Goal: Information Seeking & Learning: Learn about a topic

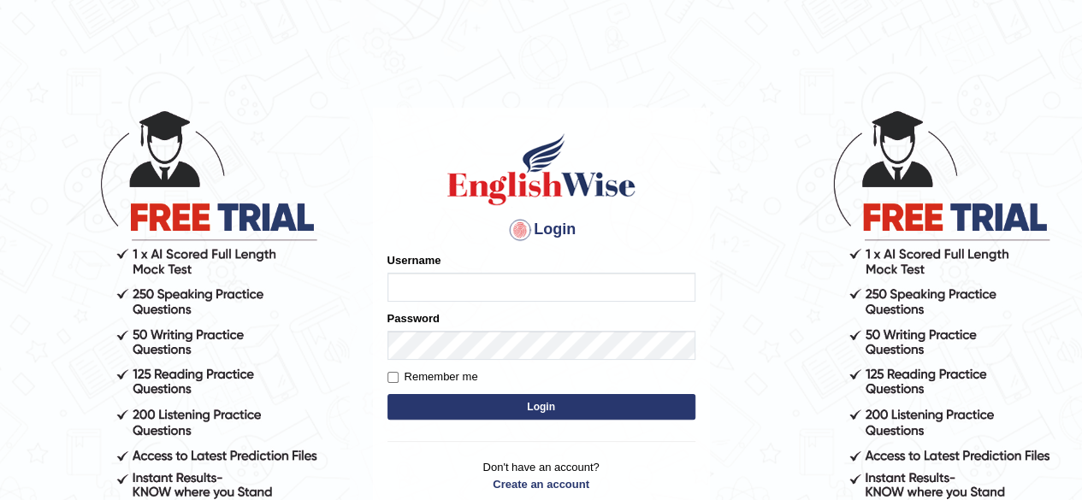
type input "pavithragowda"
click at [615, 403] on button "Login" at bounding box center [541, 407] width 308 height 26
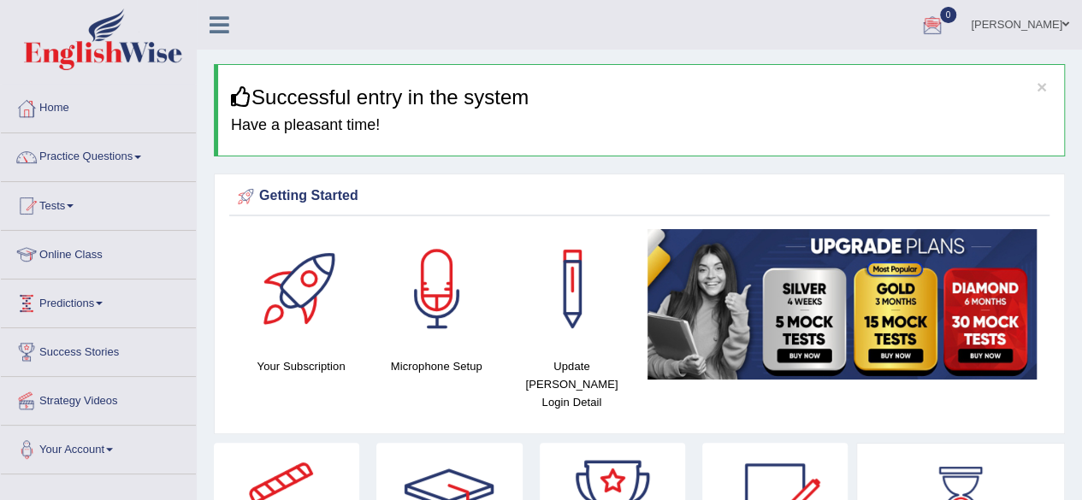
click at [101, 148] on link "Practice Questions" at bounding box center [98, 154] width 195 height 43
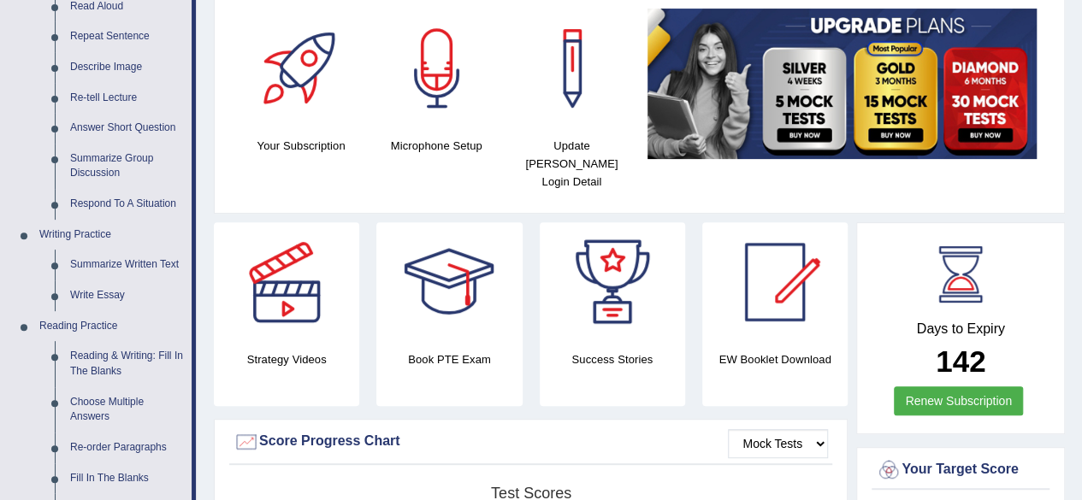
scroll to position [217, 0]
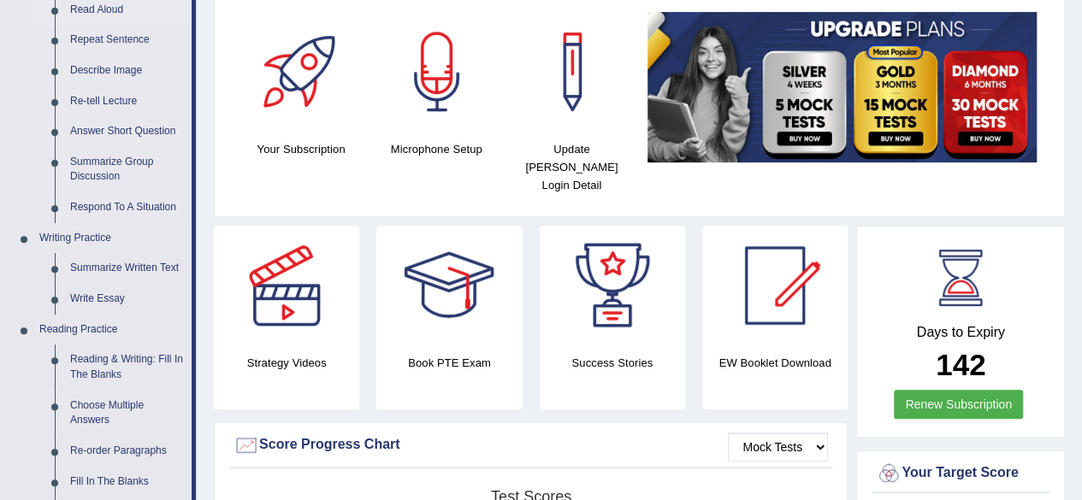
click at [96, 7] on link "Read Aloud" at bounding box center [126, 10] width 129 height 31
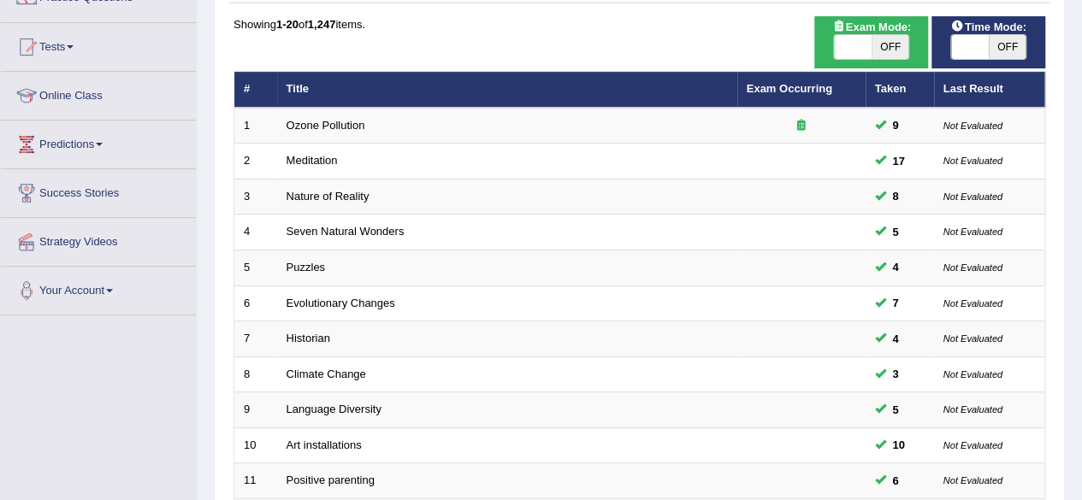
scroll to position [163, 0]
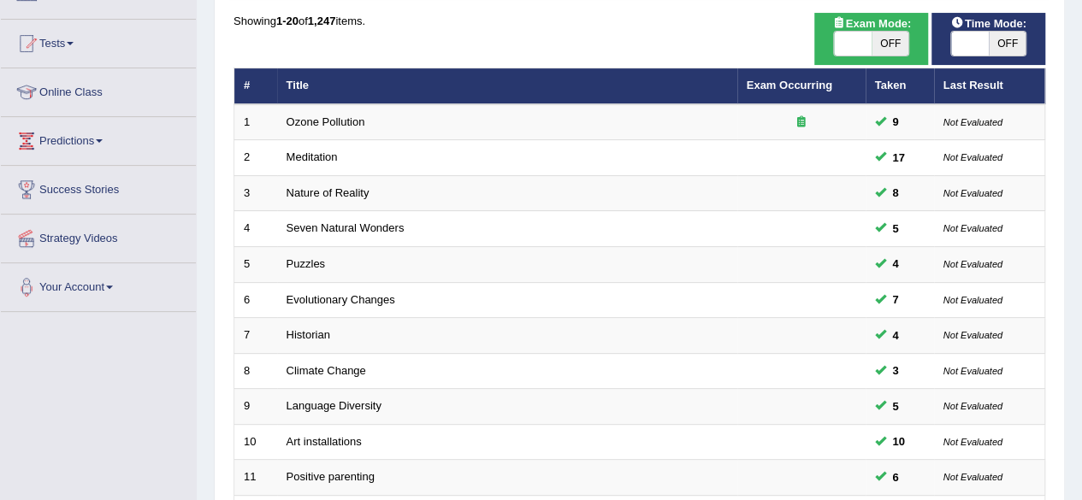
drag, startPoint x: 1091, startPoint y: 95, endPoint x: 1094, endPoint y: 163, distance: 68.5
click at [1081, 163] on html "Toggle navigation Home Practice Questions Speaking Practice Read Aloud Repeat S…" at bounding box center [541, 87] width 1082 height 500
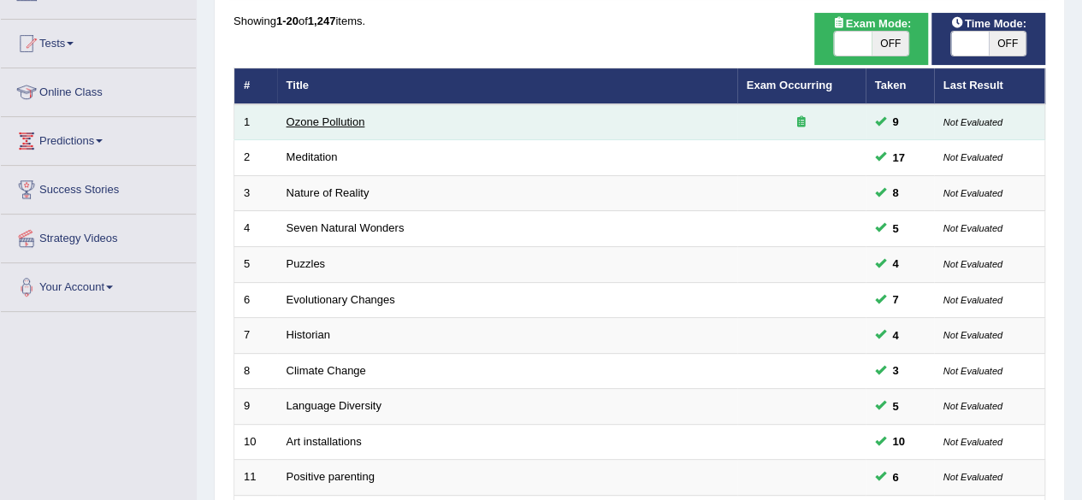
click at [323, 117] on link "Ozone Pollution" at bounding box center [326, 121] width 79 height 13
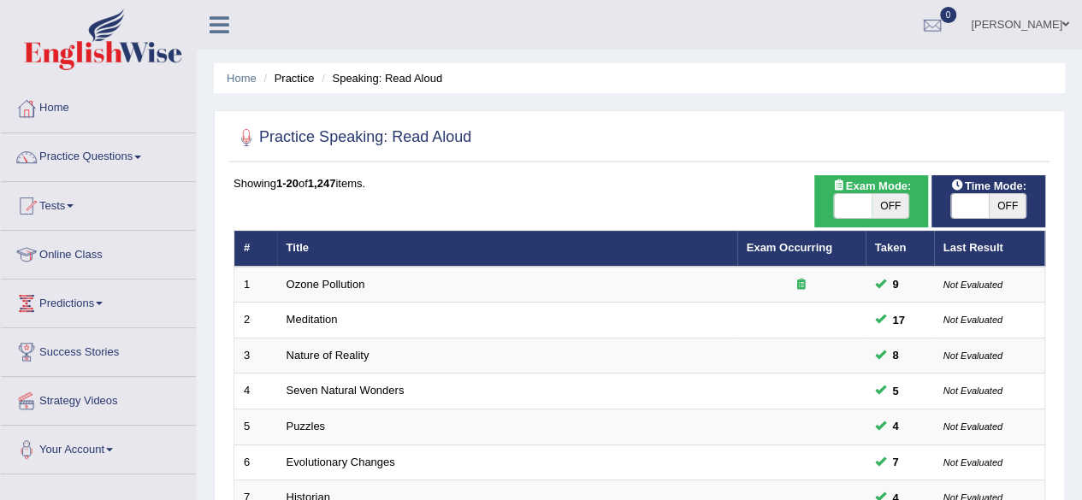
click at [996, 213] on span "OFF" at bounding box center [1008, 206] width 38 height 24
checkbox input "true"
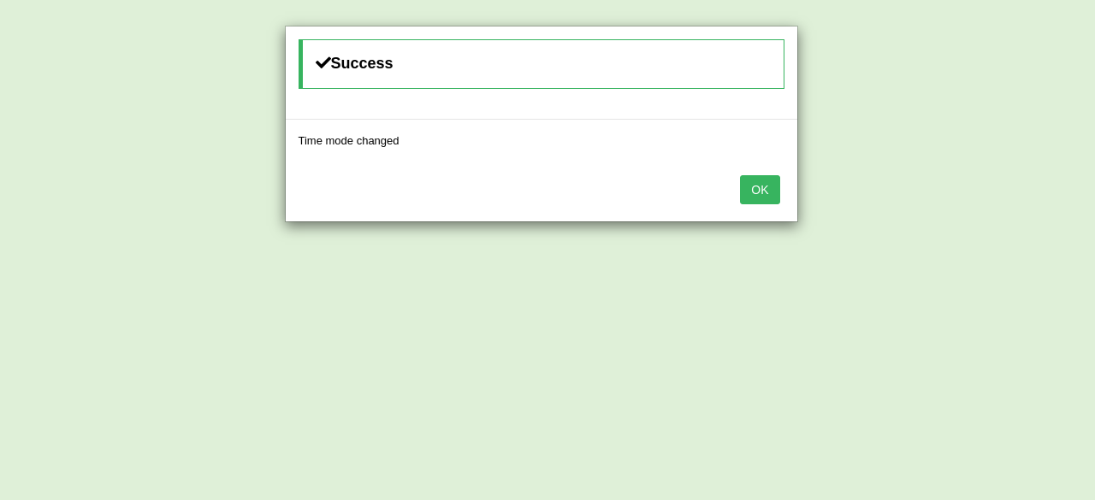
click at [766, 191] on button "OK" at bounding box center [759, 189] width 39 height 29
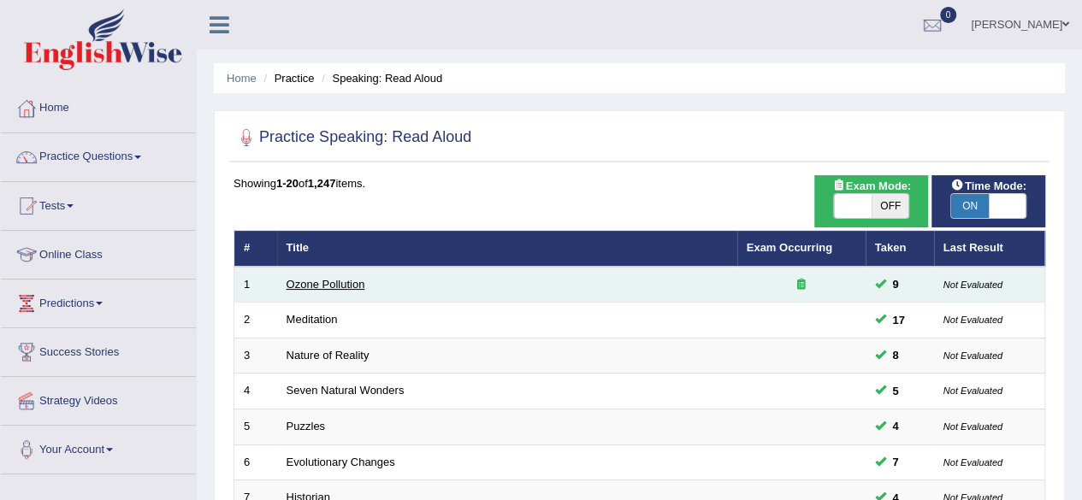
click at [313, 280] on link "Ozone Pollution" at bounding box center [326, 284] width 79 height 13
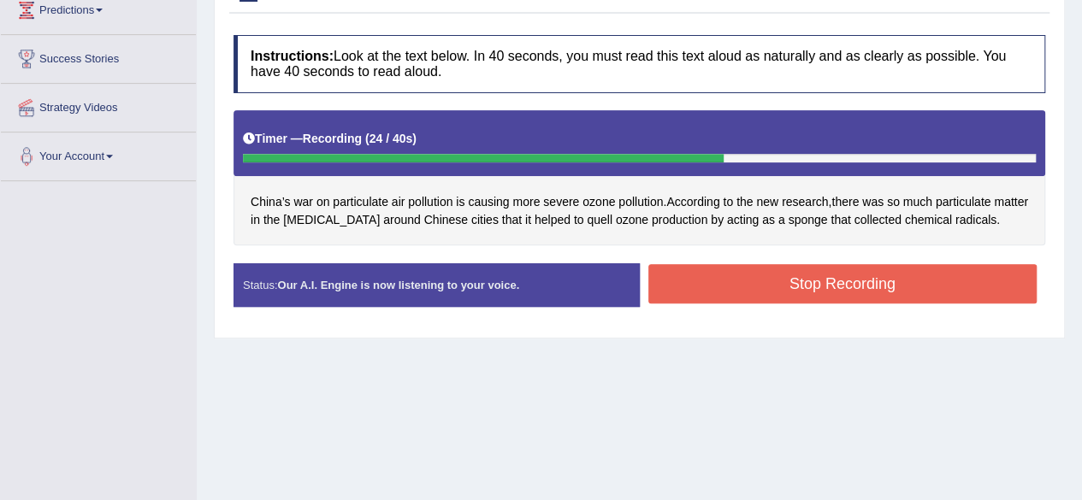
click at [849, 280] on button "Stop Recording" at bounding box center [842, 283] width 389 height 39
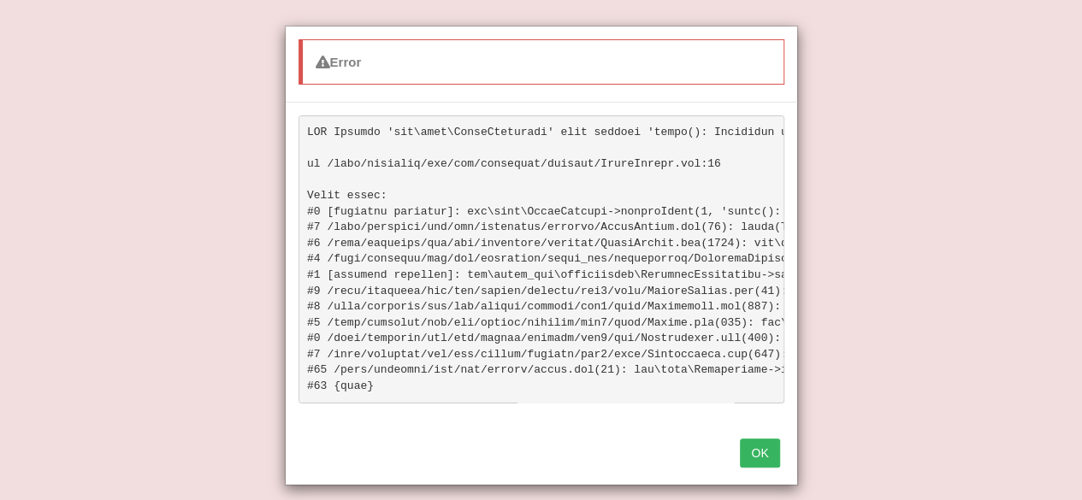
click at [763, 464] on button "OK" at bounding box center [759, 453] width 39 height 29
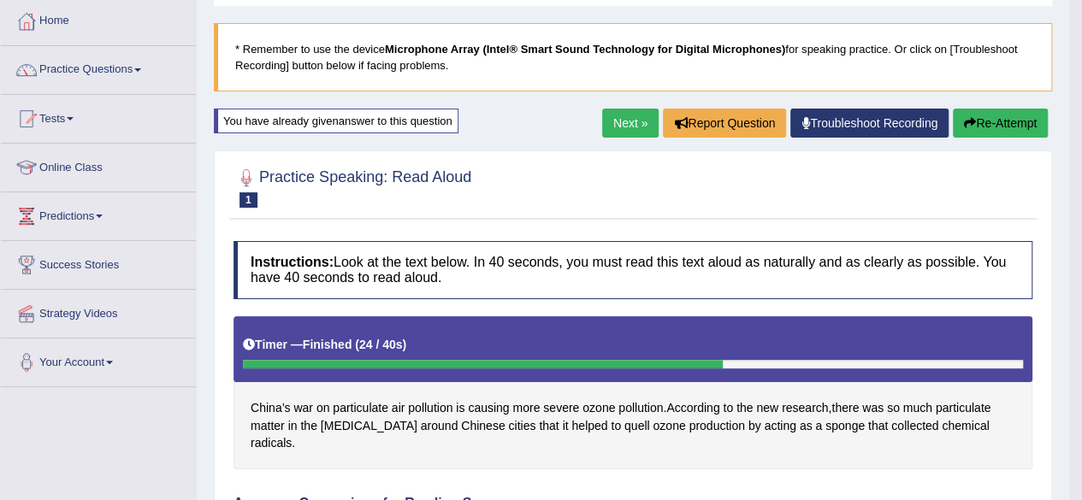
scroll to position [82, 0]
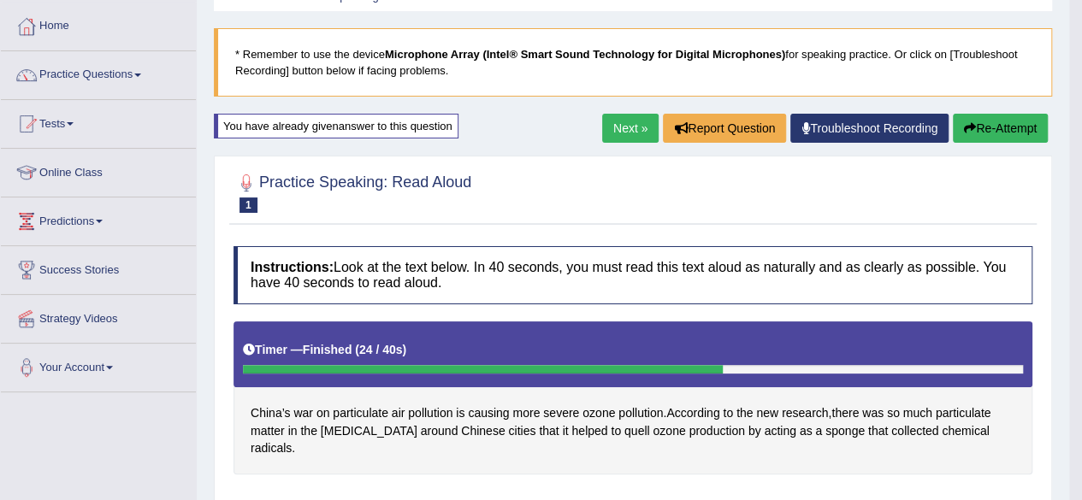
click at [992, 122] on button "Re-Attempt" at bounding box center [1000, 128] width 95 height 29
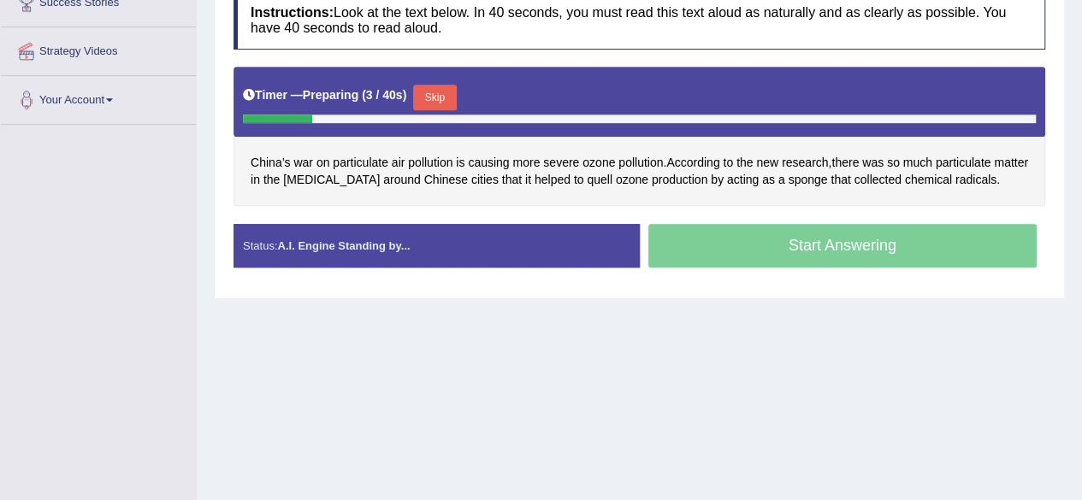
click at [444, 92] on button "Skip" at bounding box center [434, 98] width 43 height 26
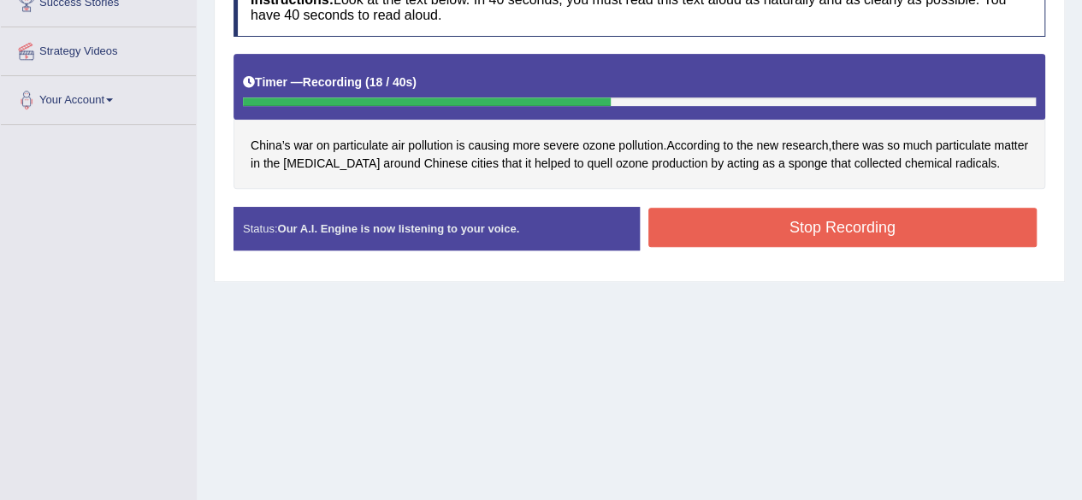
click at [794, 229] on button "Stop Recording" at bounding box center [842, 227] width 389 height 39
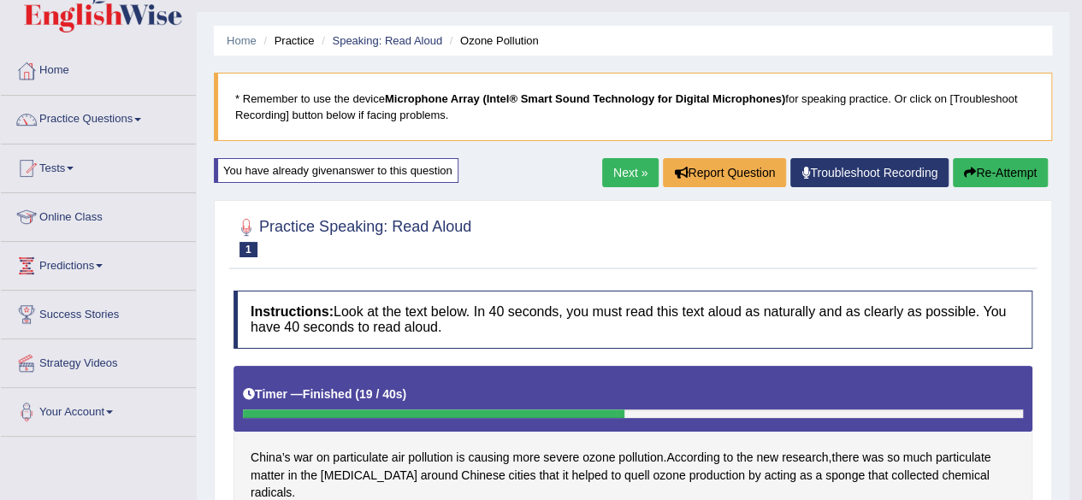
scroll to position [33, 0]
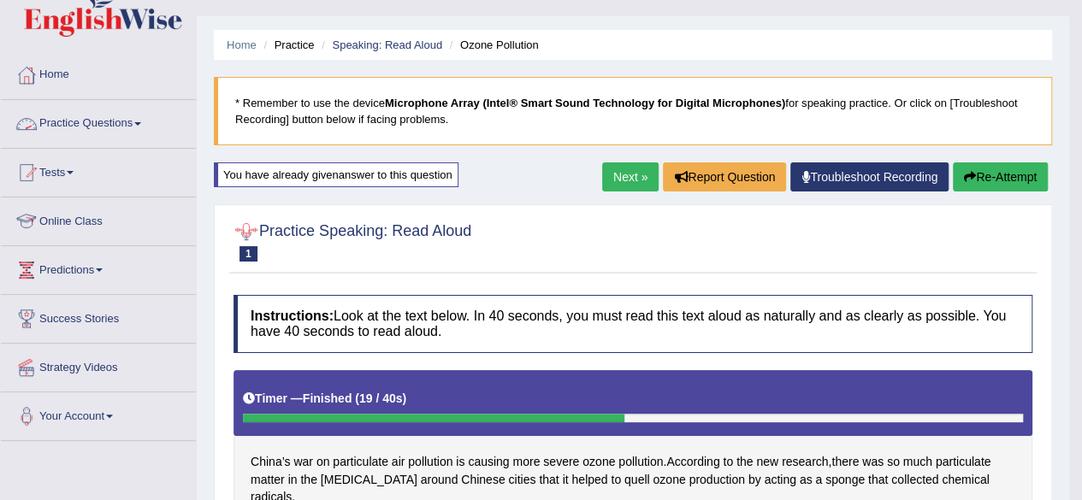
click at [121, 115] on link "Practice Questions" at bounding box center [98, 121] width 195 height 43
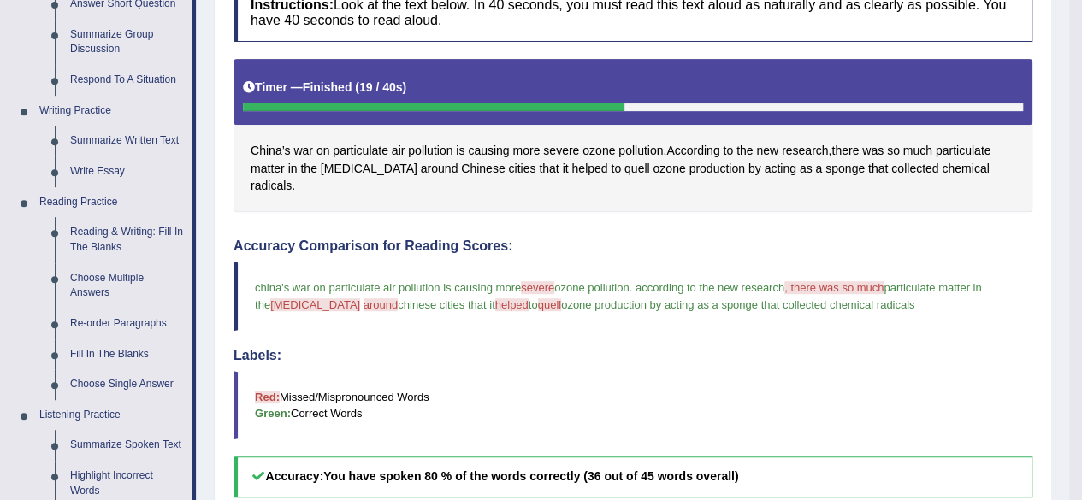
scroll to position [355, 0]
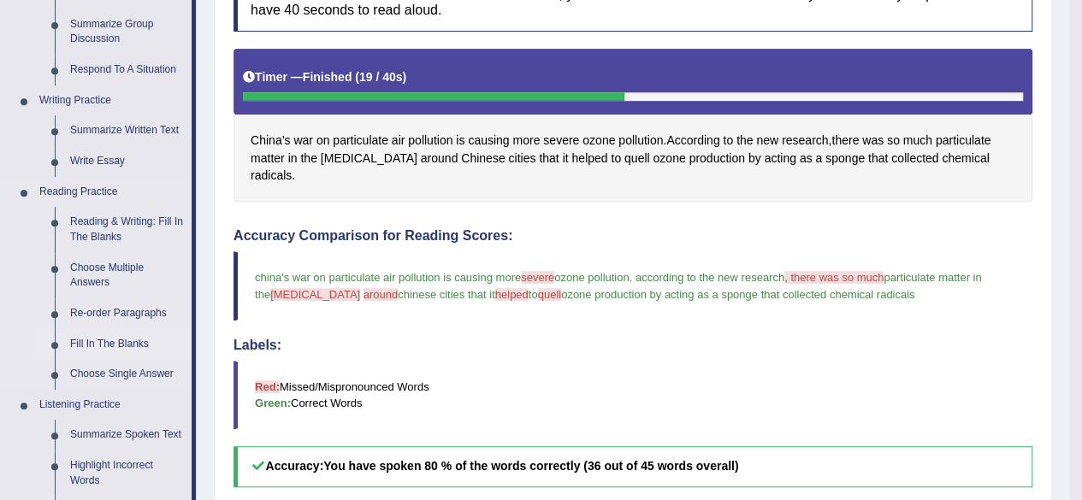
click at [98, 341] on link "Fill In The Blanks" at bounding box center [126, 344] width 129 height 31
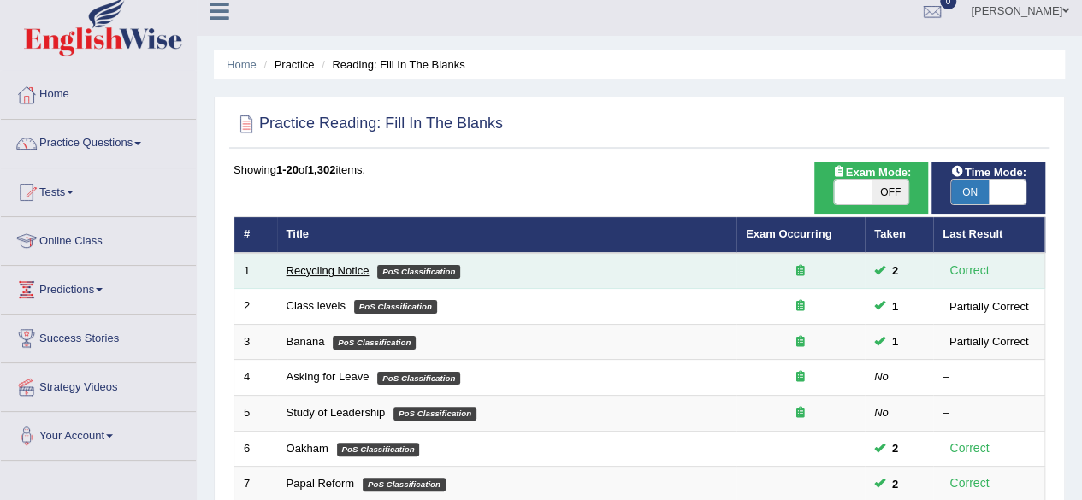
click at [326, 269] on link "Recycling Notice" at bounding box center [328, 270] width 83 height 13
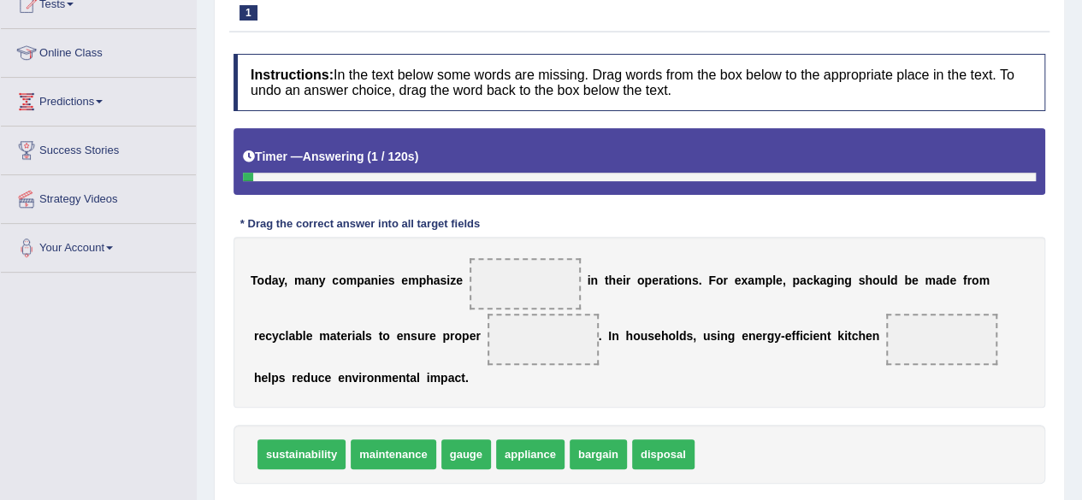
scroll to position [216, 0]
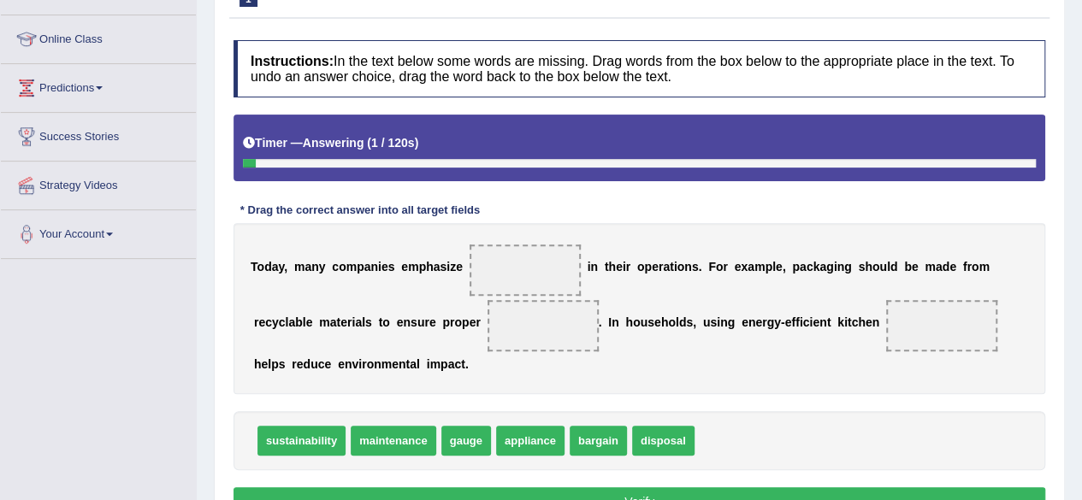
drag, startPoint x: 1087, startPoint y: 185, endPoint x: 1094, endPoint y: 299, distance: 114.0
click at [1081, 285] on html "Toggle navigation Home Practice Questions Speaking Practice Read Aloud Repeat S…" at bounding box center [541, 34] width 1082 height 500
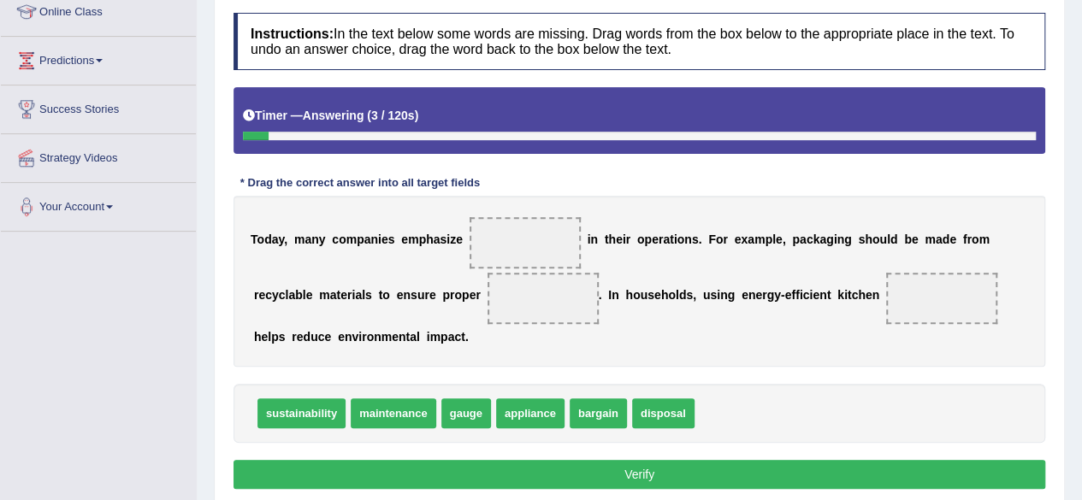
scroll to position [250, 0]
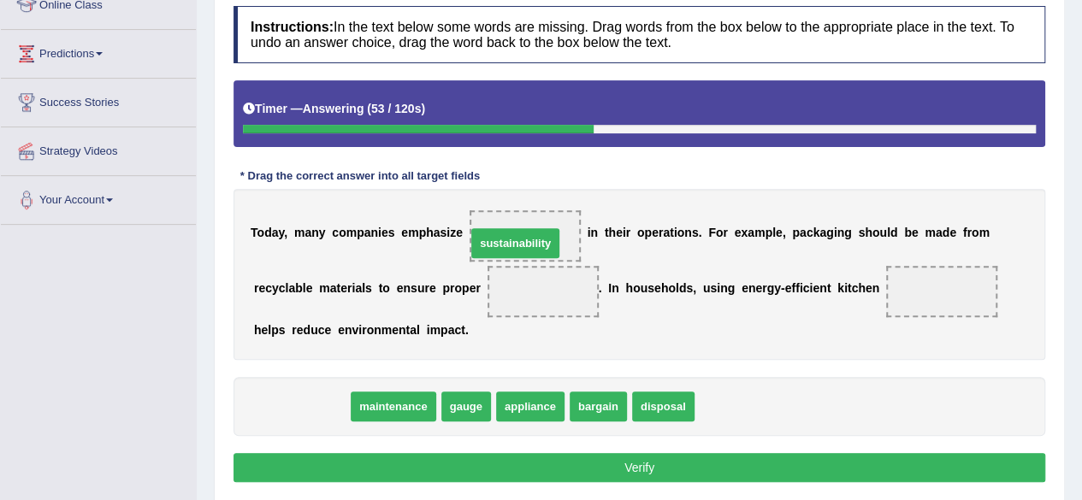
drag, startPoint x: 293, startPoint y: 396, endPoint x: 512, endPoint y: 228, distance: 276.4
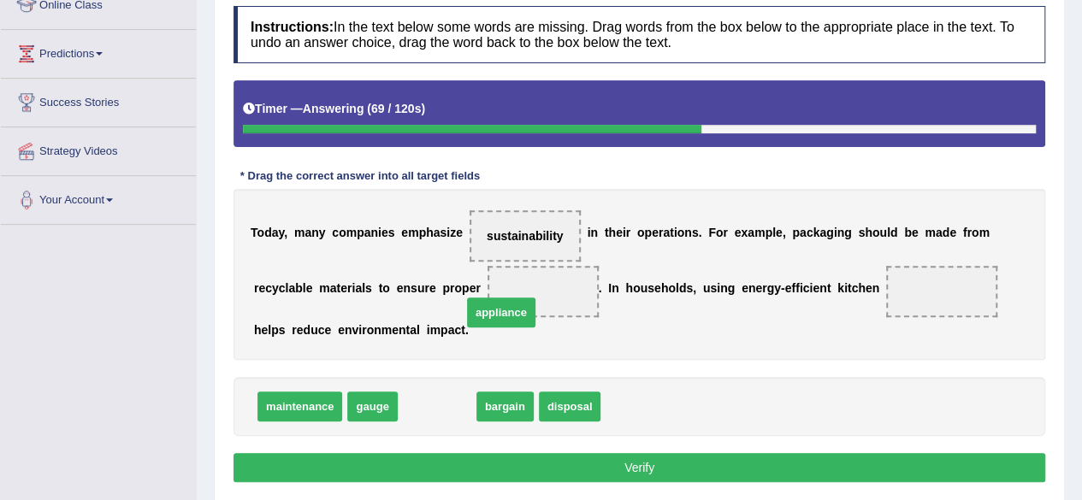
drag, startPoint x: 443, startPoint y: 399, endPoint x: 546, endPoint y: 264, distance: 169.7
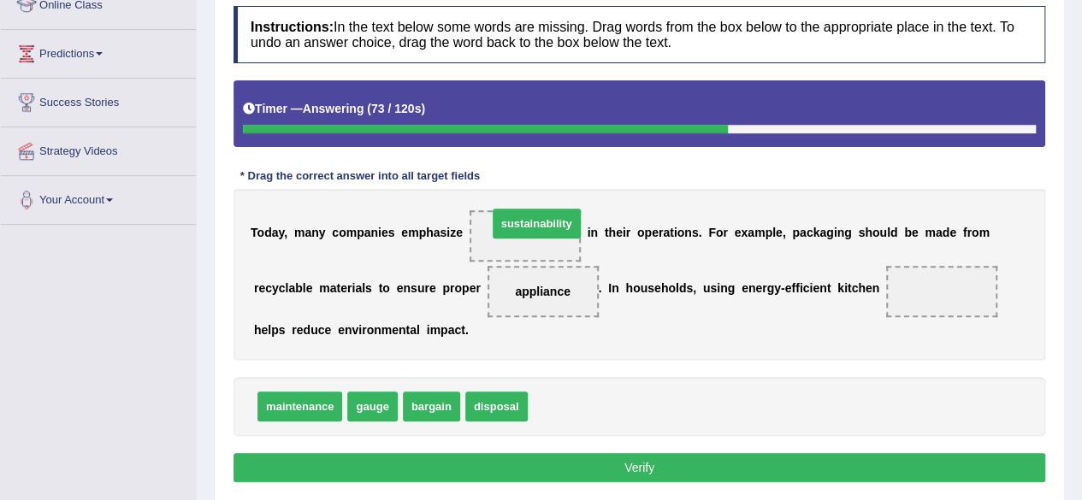
drag, startPoint x: 553, startPoint y: 406, endPoint x: 513, endPoint y: 225, distance: 185.7
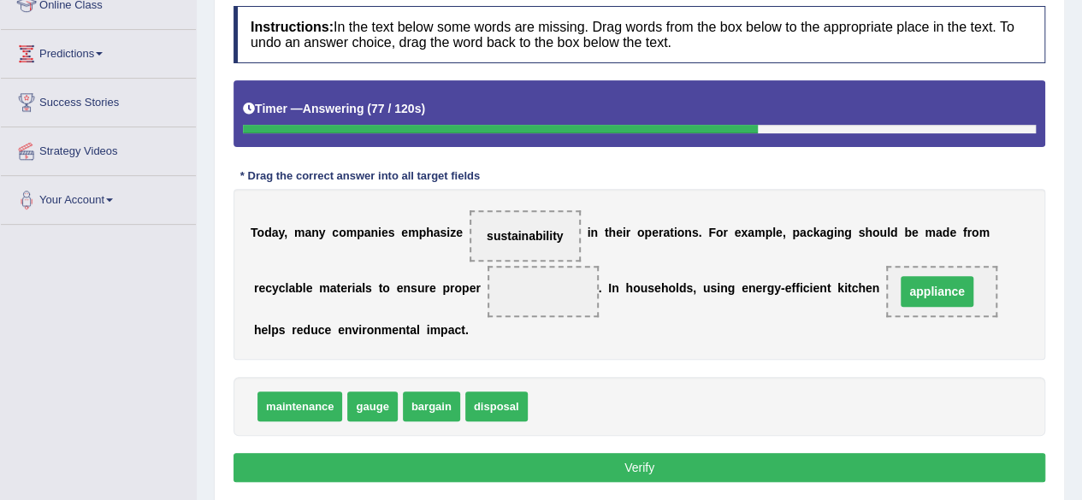
drag, startPoint x: 543, startPoint y: 290, endPoint x: 937, endPoint y: 290, distance: 393.4
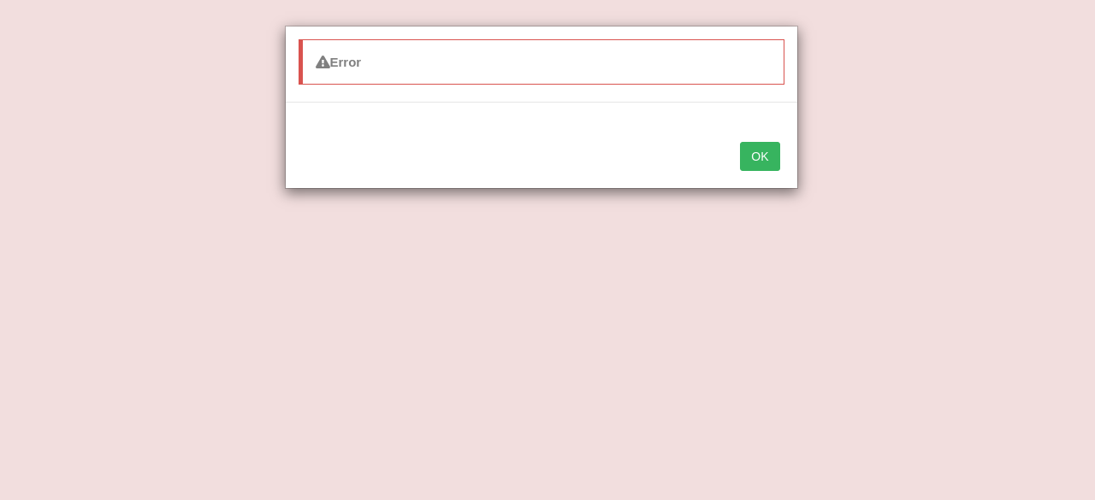
click at [761, 150] on button "OK" at bounding box center [759, 156] width 39 height 29
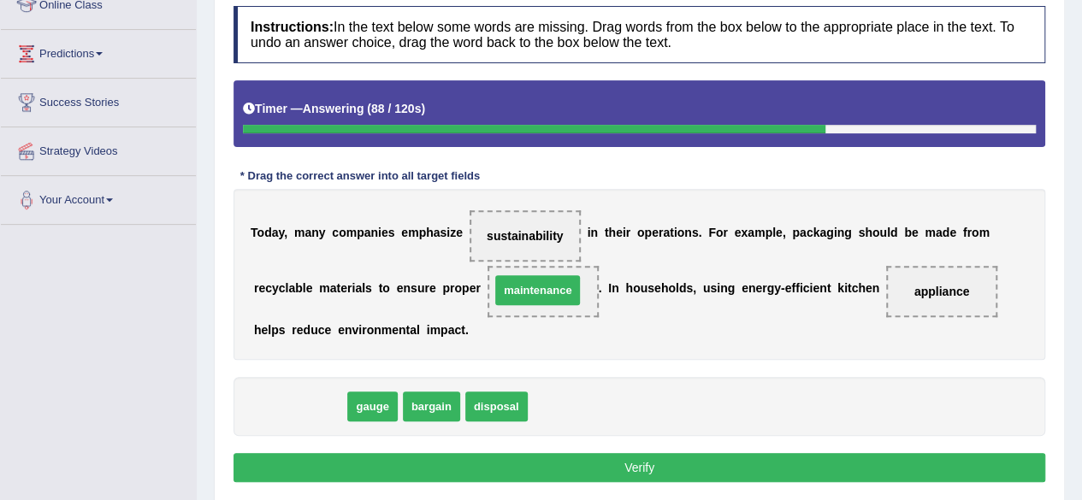
drag, startPoint x: 311, startPoint y: 399, endPoint x: 549, endPoint y: 283, distance: 264.7
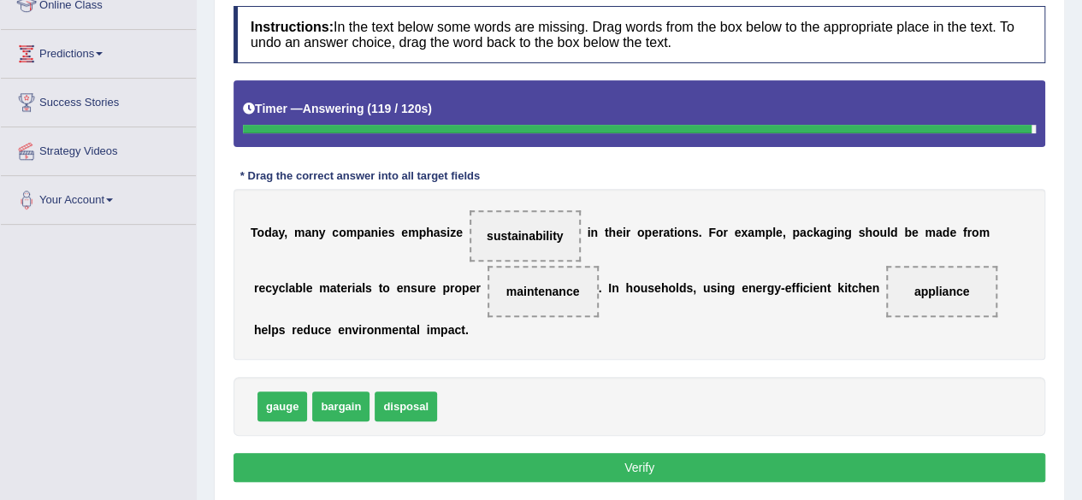
click at [706, 458] on button "Verify" at bounding box center [640, 467] width 812 height 29
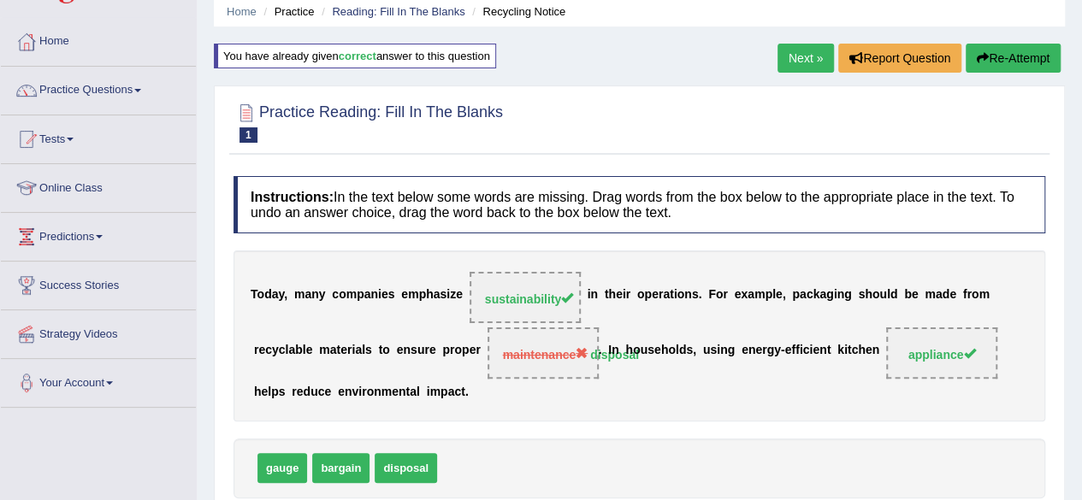
scroll to position [59, 0]
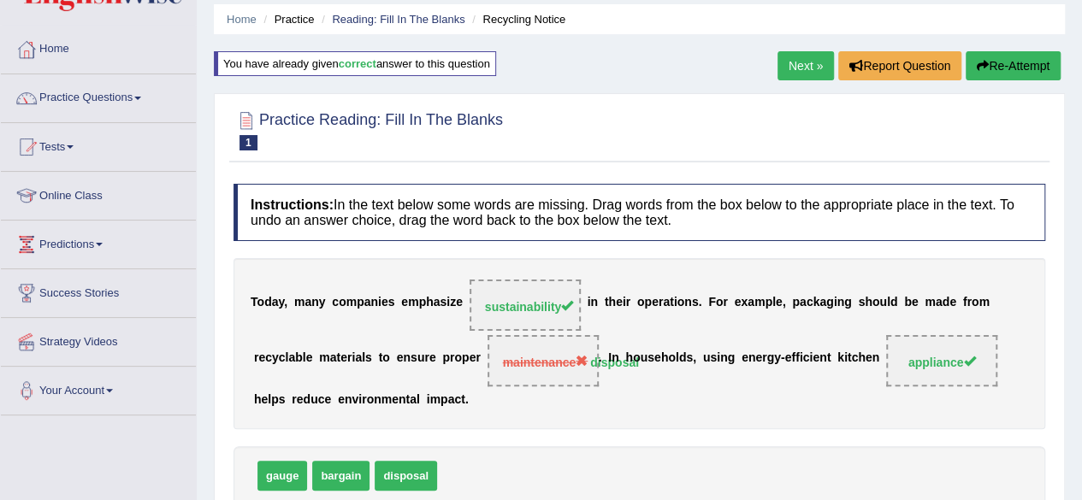
click at [792, 61] on link "Next »" at bounding box center [805, 65] width 56 height 29
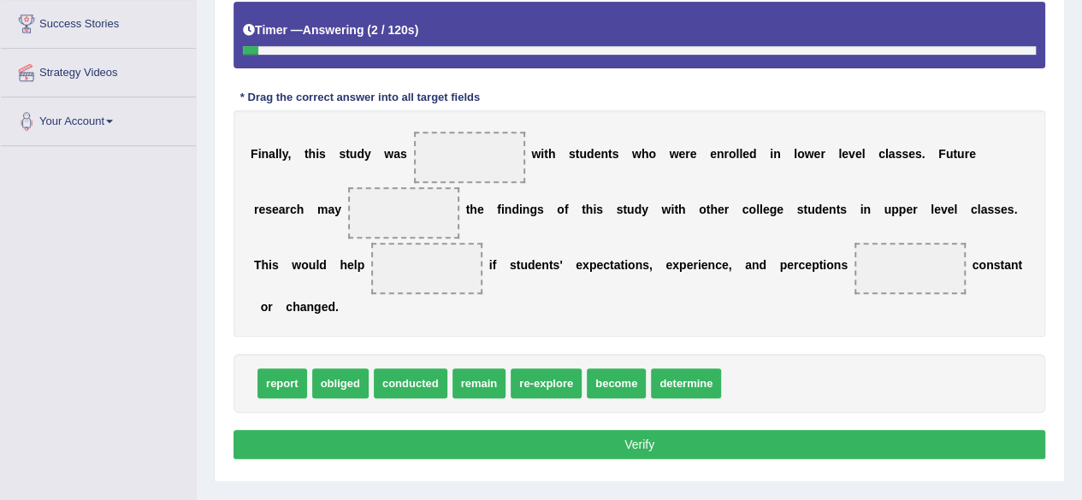
scroll to position [329, 0]
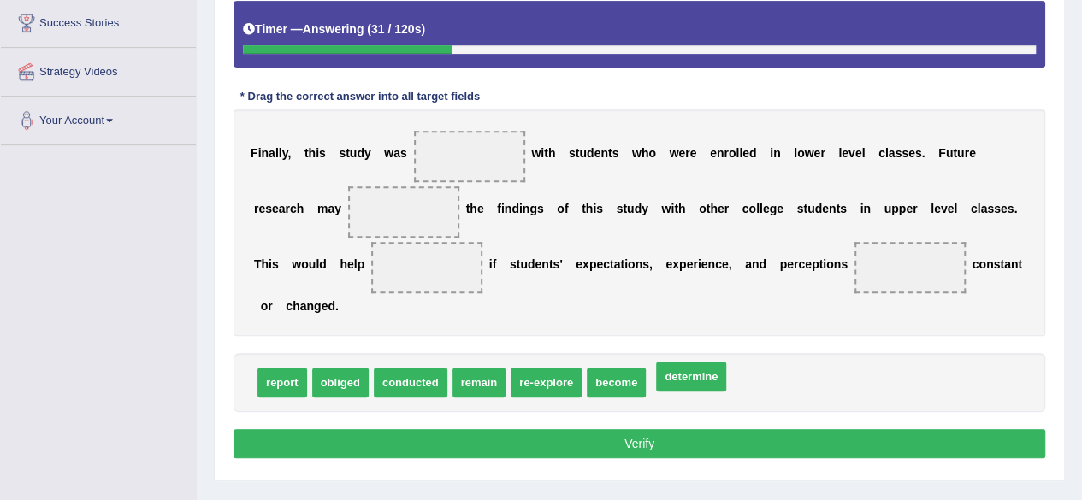
drag, startPoint x: 685, startPoint y: 378, endPoint x: 691, endPoint y: 369, distance: 11.2
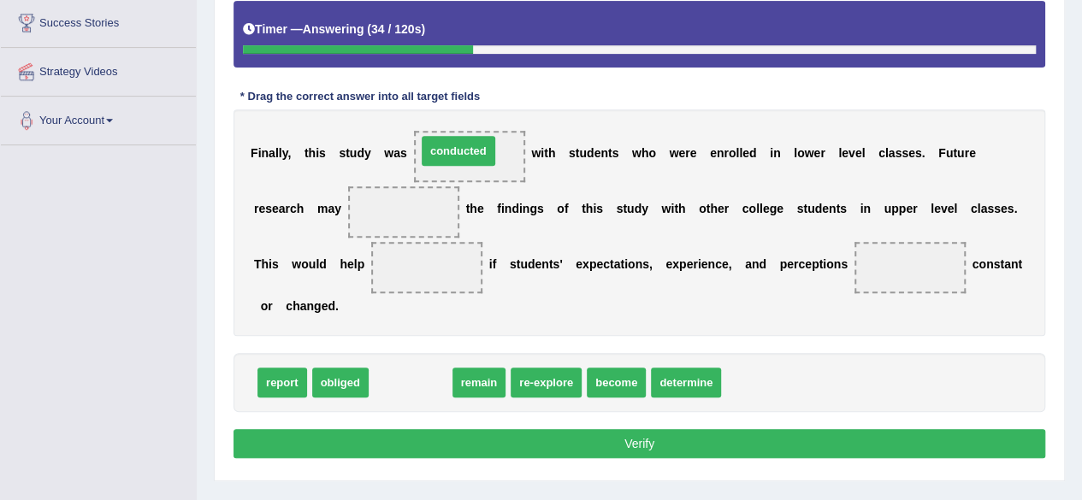
drag, startPoint x: 402, startPoint y: 382, endPoint x: 455, endPoint y: 146, distance: 242.0
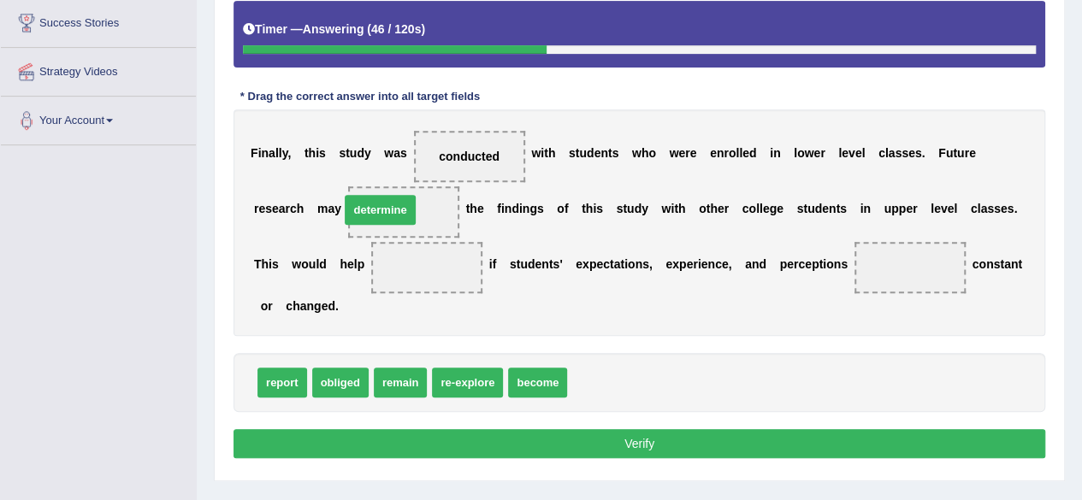
drag, startPoint x: 607, startPoint y: 373, endPoint x: 379, endPoint y: 198, distance: 287.4
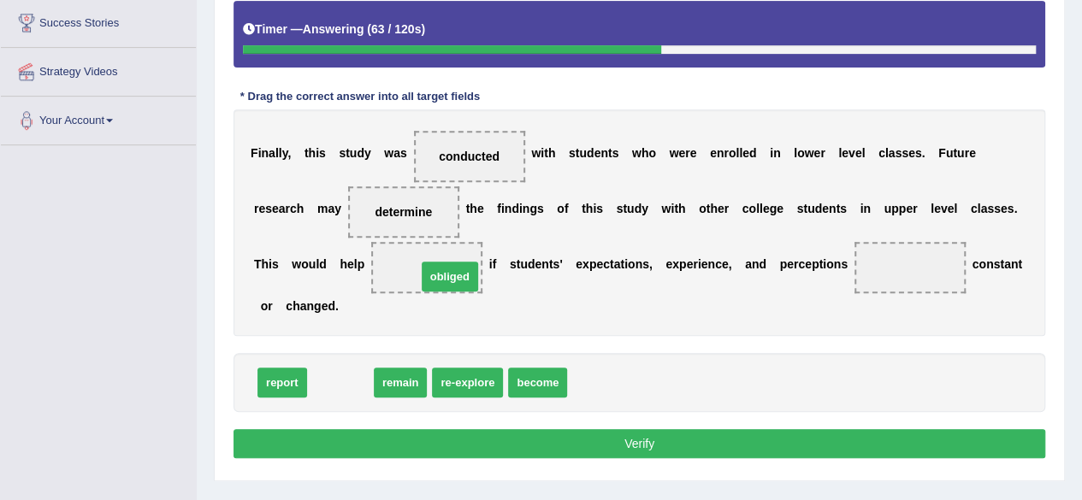
drag, startPoint x: 339, startPoint y: 378, endPoint x: 448, endPoint y: 272, distance: 152.4
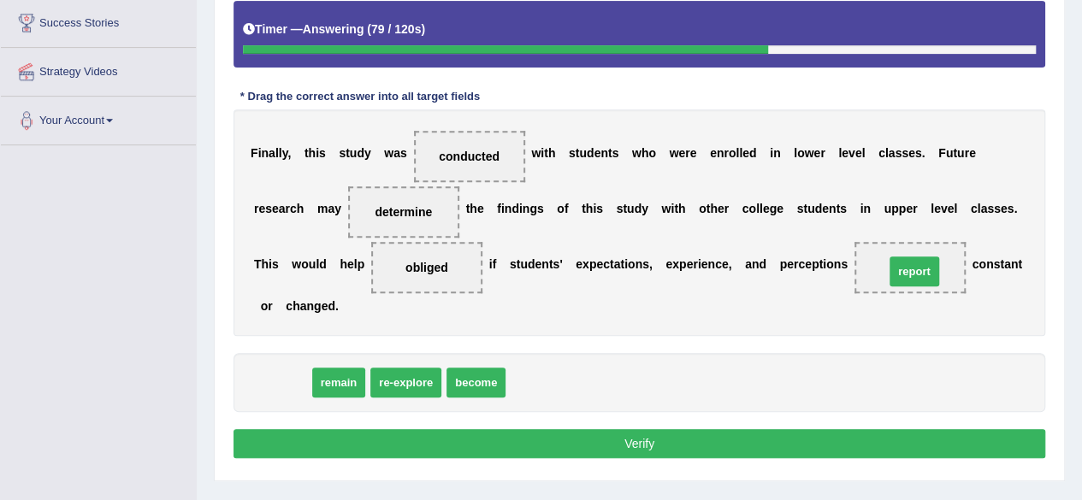
drag, startPoint x: 282, startPoint y: 379, endPoint x: 913, endPoint y: 267, distance: 641.1
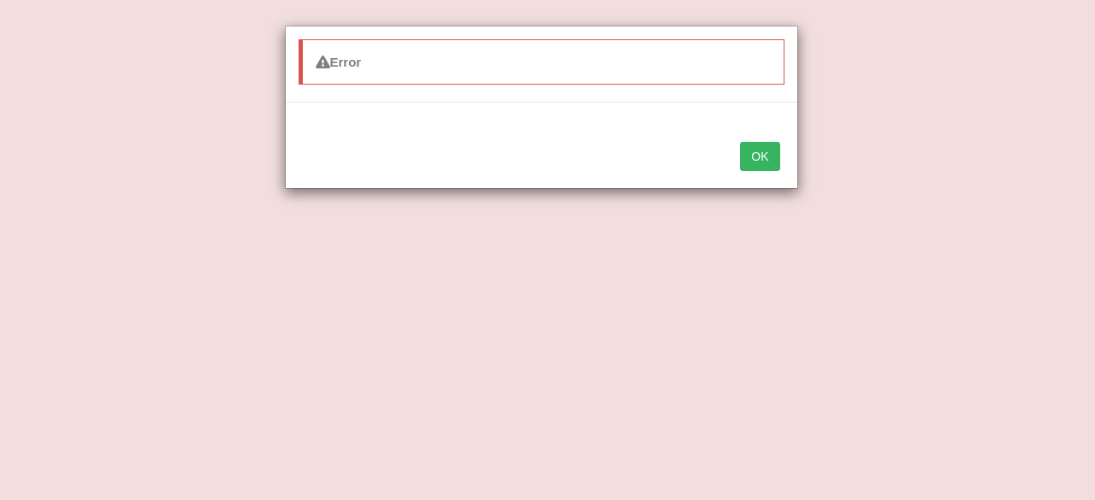
drag, startPoint x: 1084, startPoint y: 299, endPoint x: 1094, endPoint y: 195, distance: 104.0
click at [751, 159] on button "OK" at bounding box center [759, 156] width 39 height 29
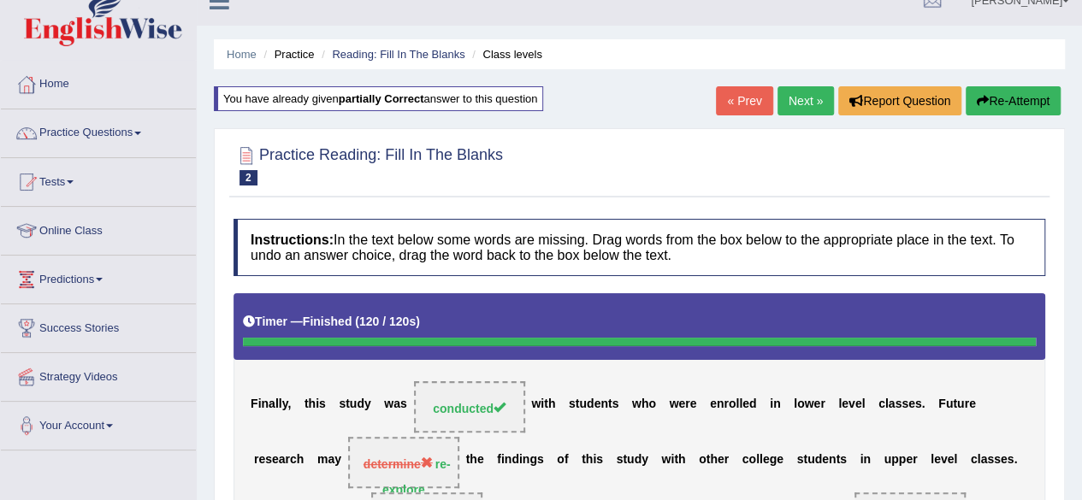
scroll to position [22, 0]
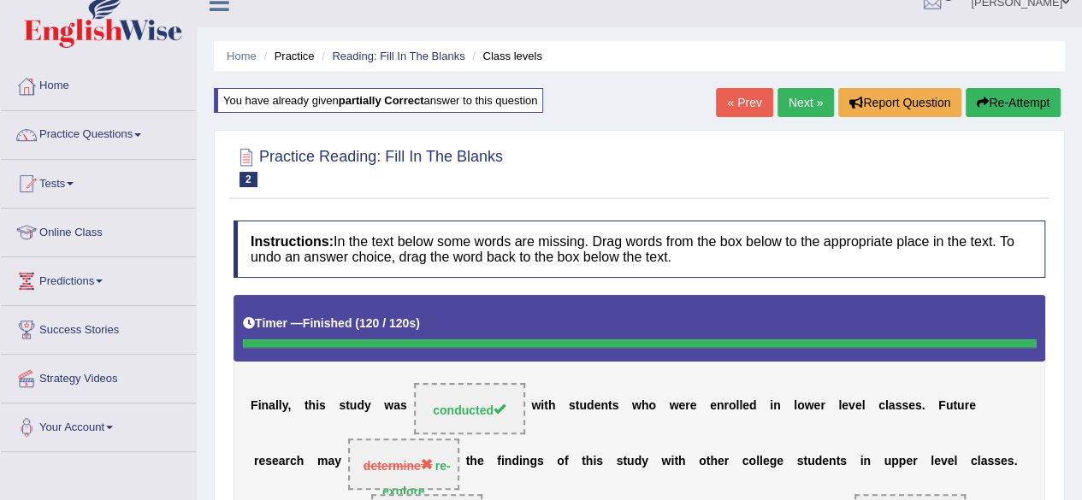
click at [803, 97] on link "Next »" at bounding box center [805, 102] width 56 height 29
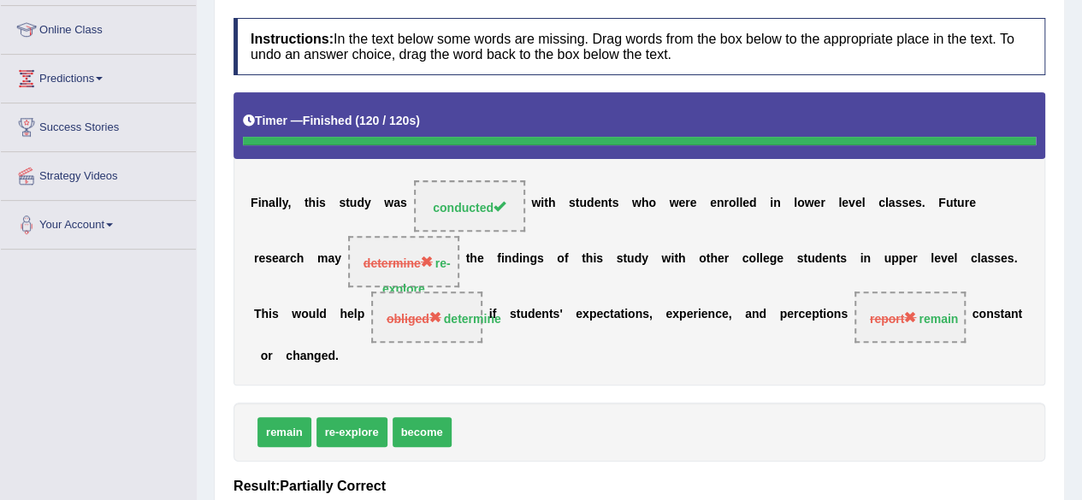
scroll to position [229, 0]
